Goal: Check status: Check status

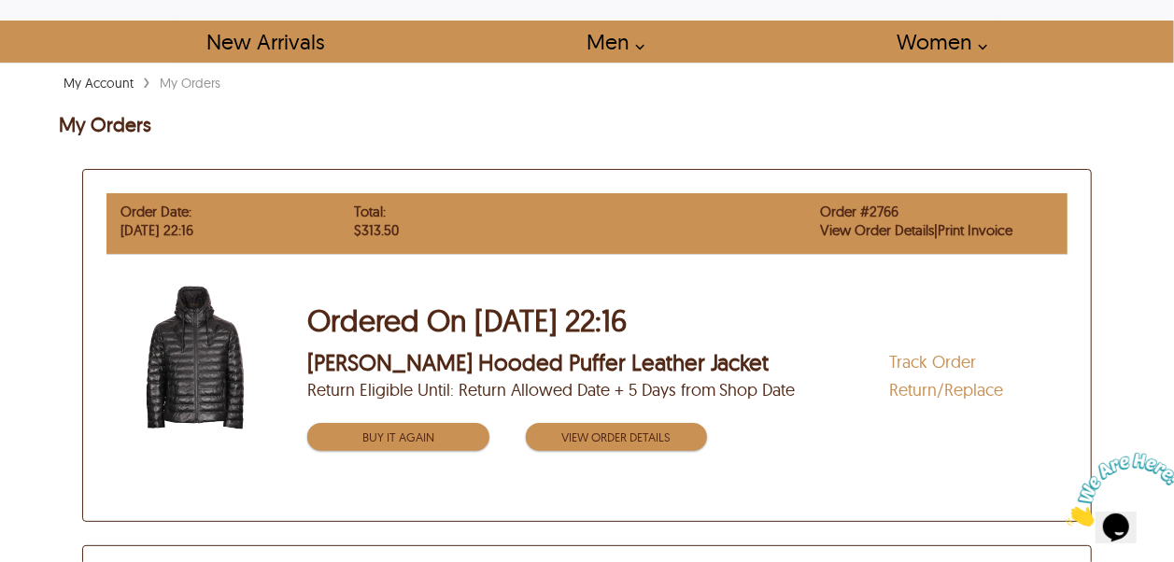
scroll to position [93, 0]
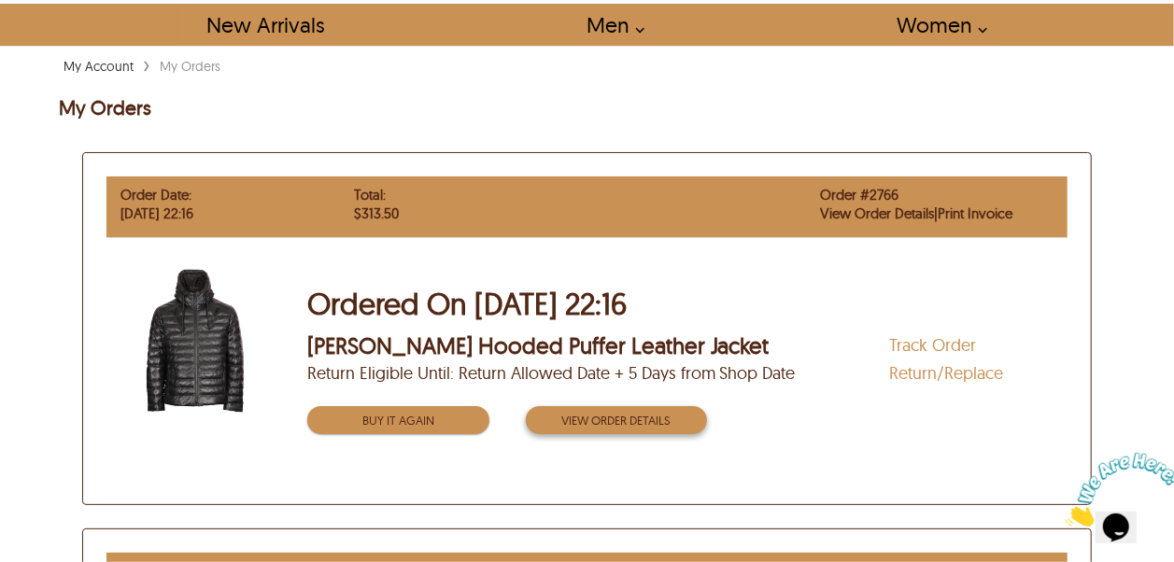
click at [596, 424] on button "View order Details" at bounding box center [617, 420] width 182 height 28
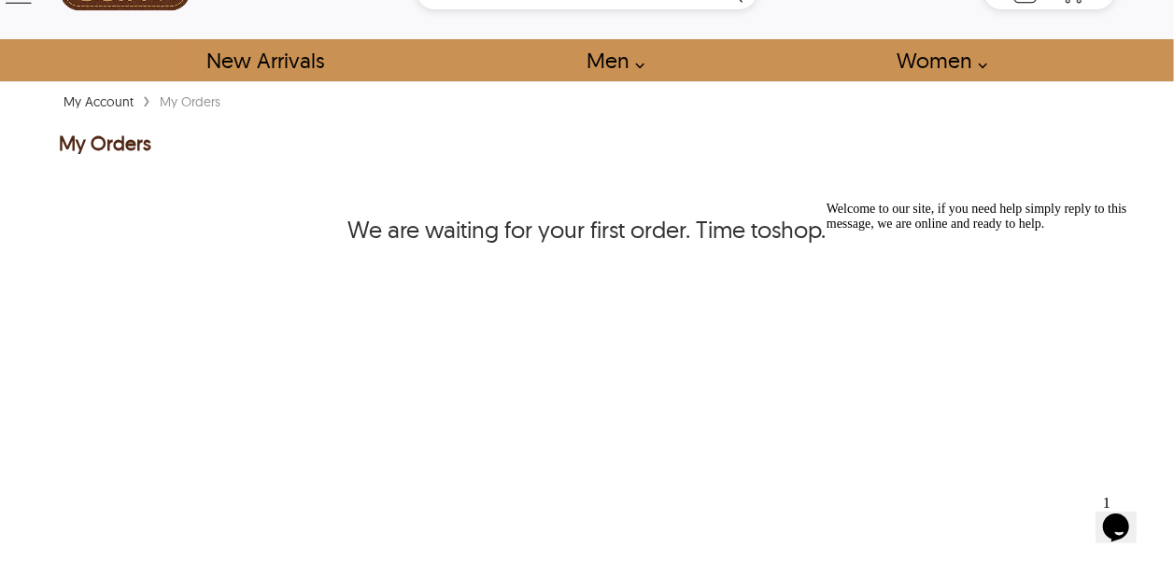
scroll to position [93, 0]
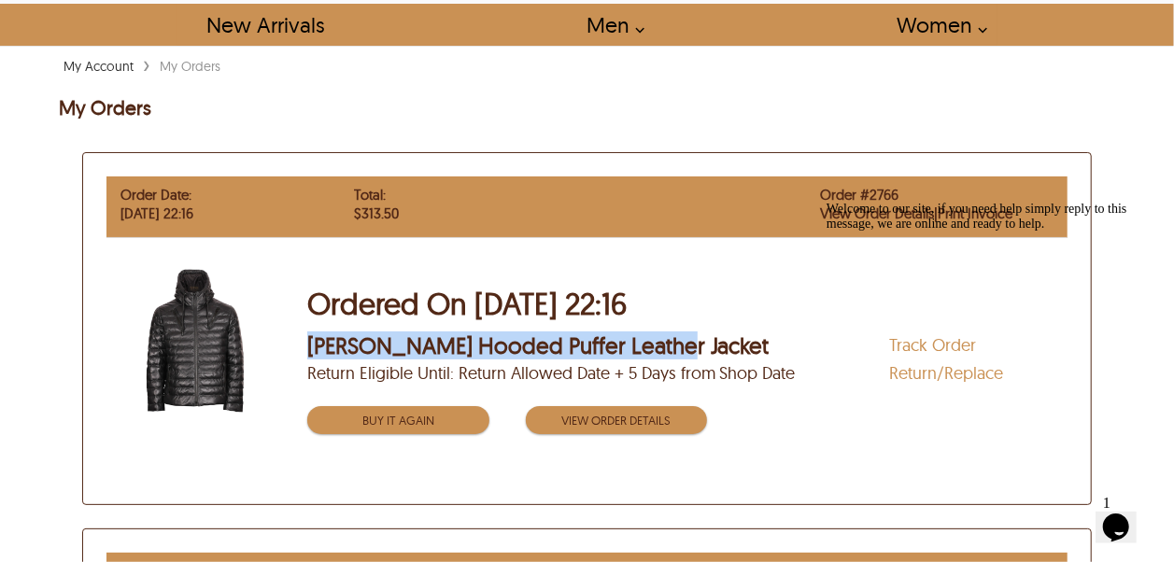
drag, startPoint x: 307, startPoint y: 344, endPoint x: 669, endPoint y: 347, distance: 361.4
click at [669, 347] on span "[PERSON_NAME] Hooded Puffer Leather Jacket" at bounding box center [598, 345] width 583 height 19
copy span "[PERSON_NAME] Hooded Puffer Leather Jacket"
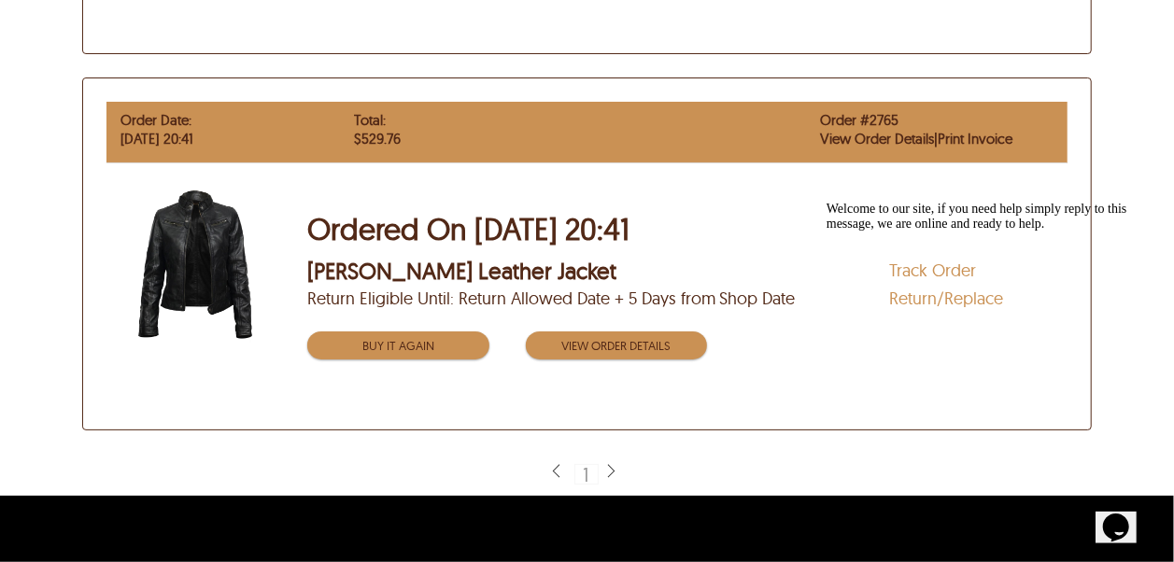
scroll to position [560, 0]
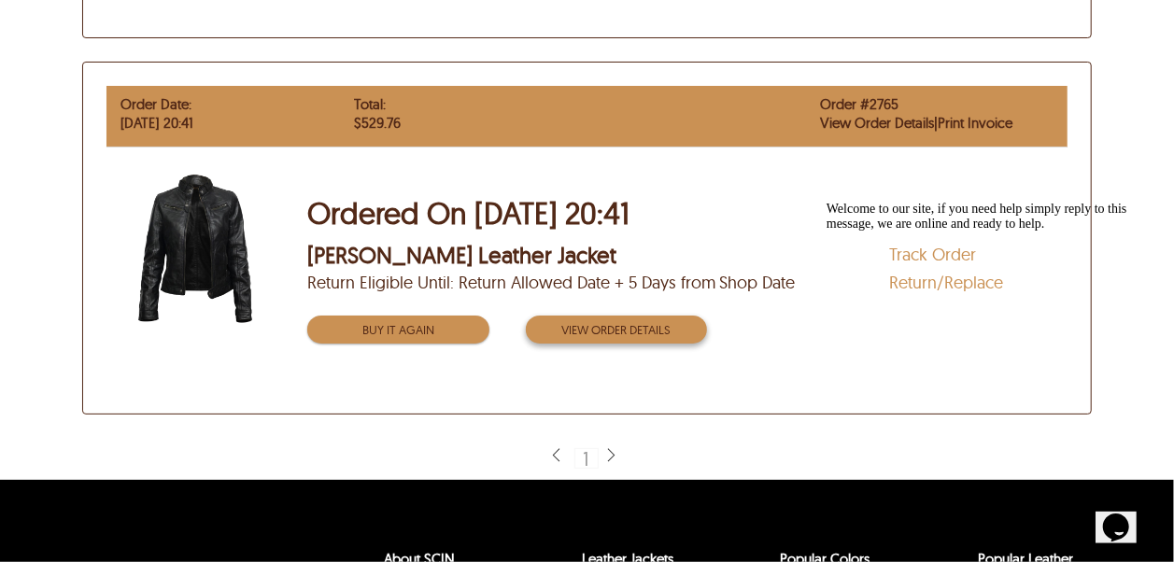
click at [635, 333] on button "View order Details" at bounding box center [617, 330] width 182 height 28
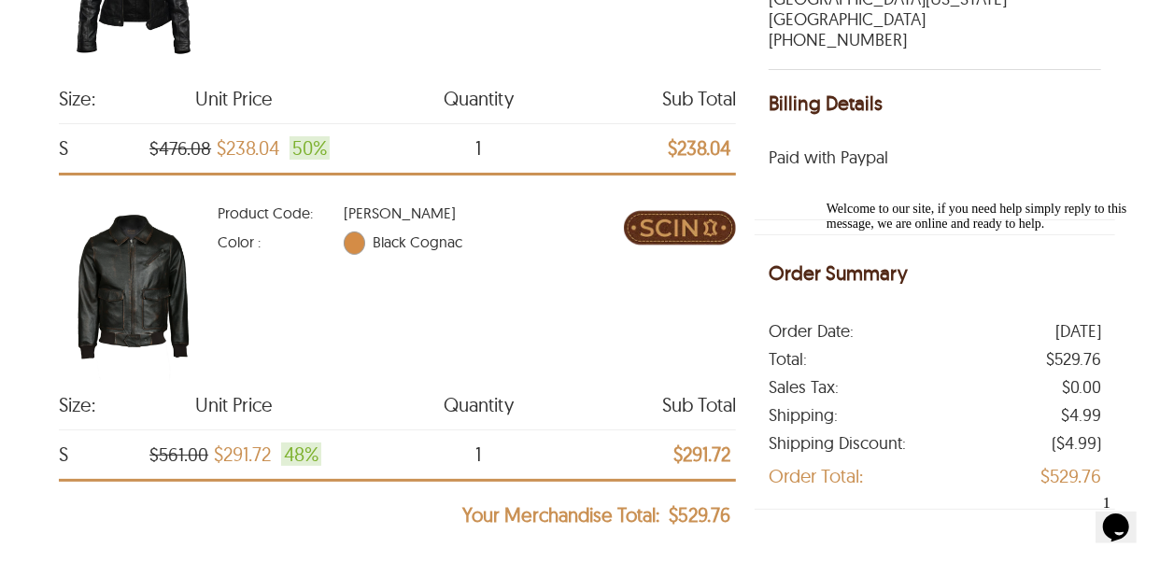
scroll to position [187, 0]
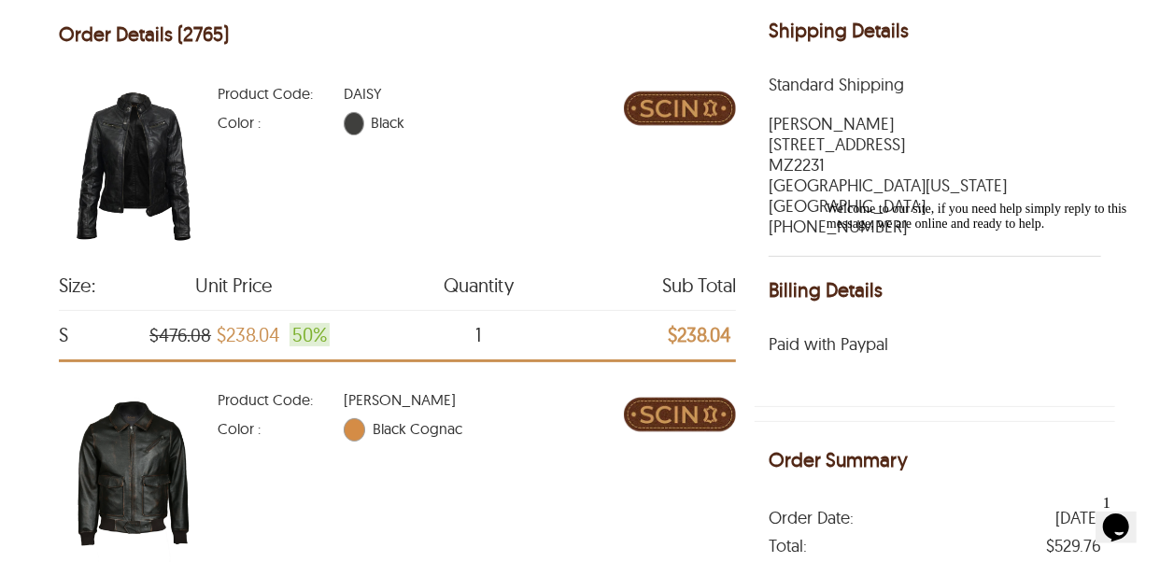
click at [168, 191] on img at bounding box center [133, 168] width 149 height 187
